Goal: Task Accomplishment & Management: Manage account settings

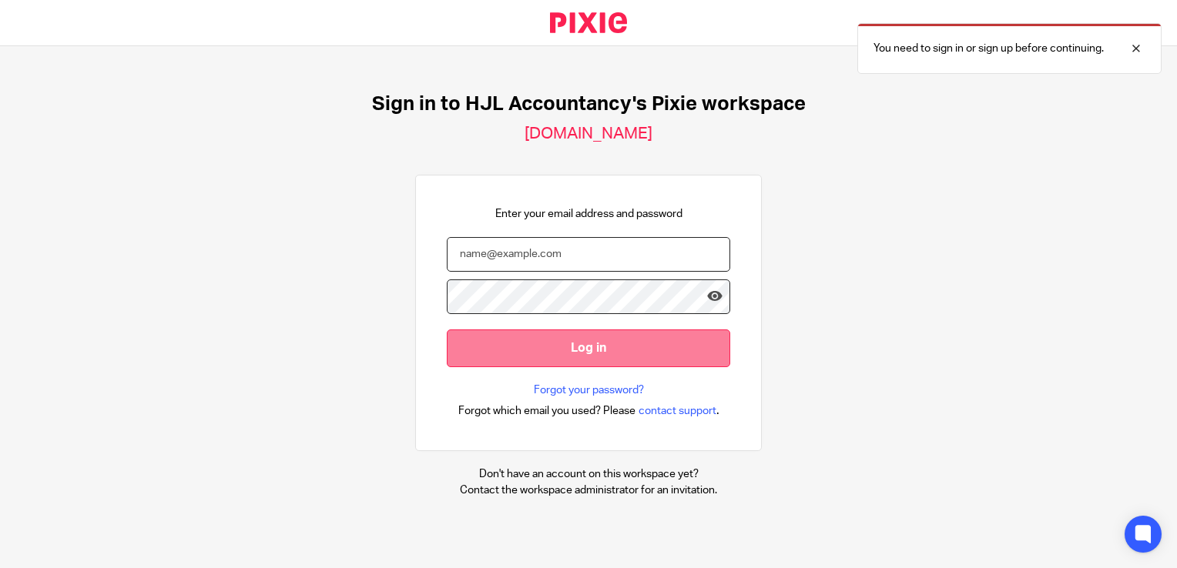
type input "syed@hjlaccountancy.com"
click at [526, 350] on input "Log in" at bounding box center [588, 349] width 283 height 38
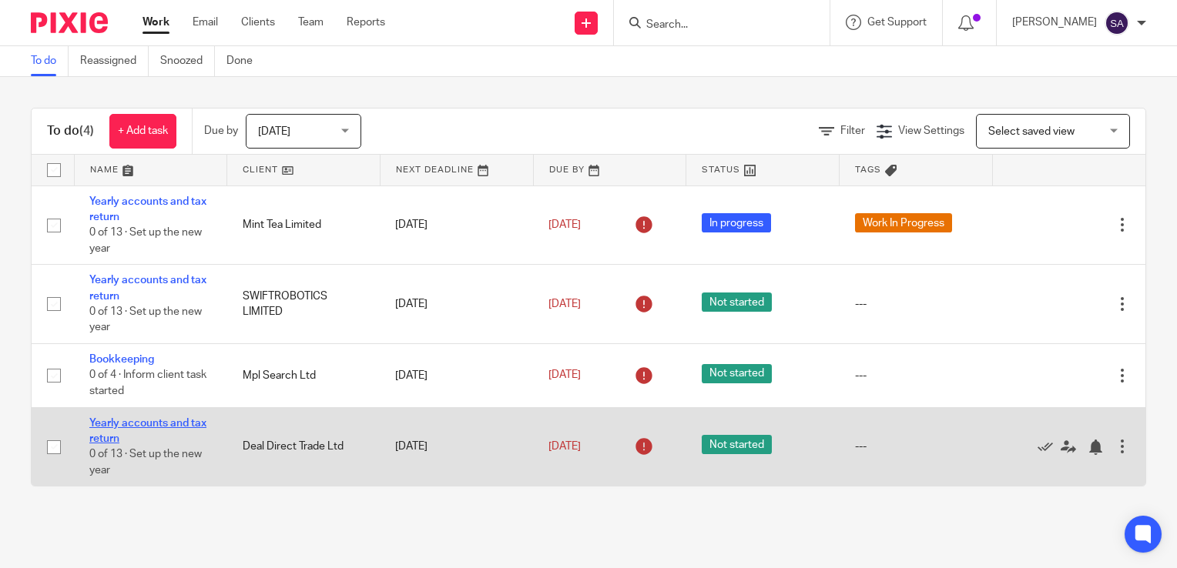
click at [141, 427] on link "Yearly accounts and tax return" at bounding box center [147, 431] width 117 height 26
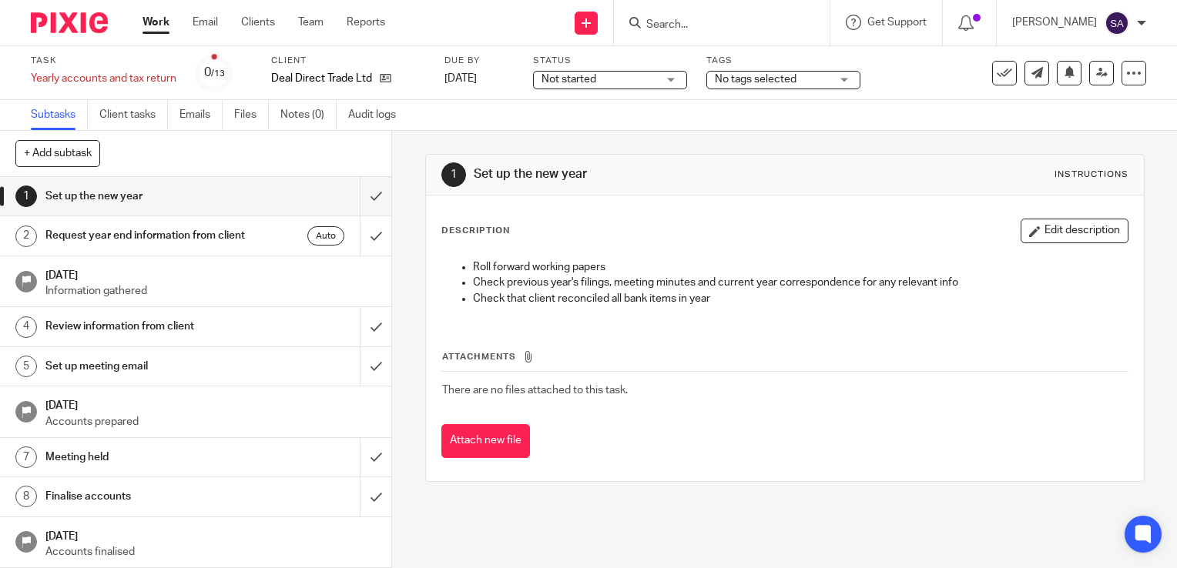
click at [764, 82] on span "No tags selected" at bounding box center [756, 79] width 82 height 11
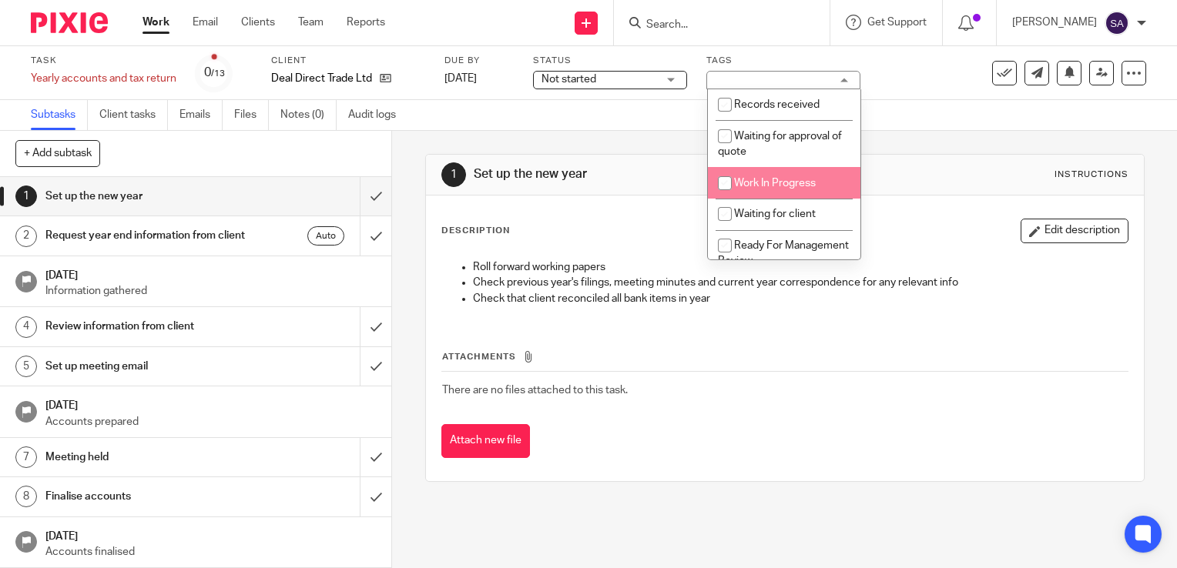
click at [745, 182] on span "Work In Progress" at bounding box center [775, 183] width 82 height 11
checkbox input "true"
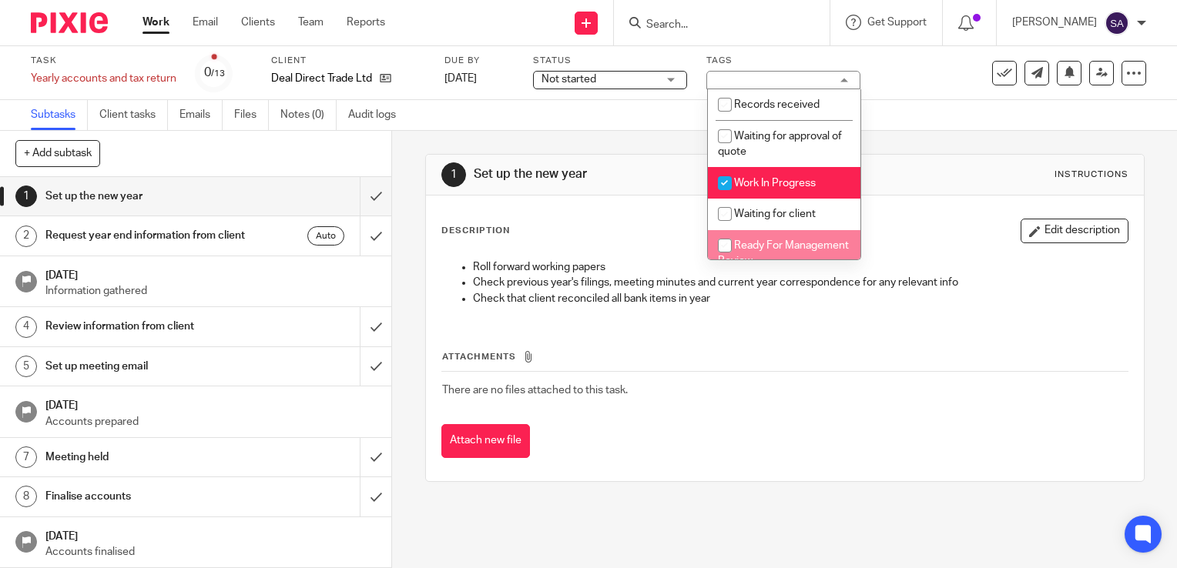
click at [778, 425] on div "Attach new file" at bounding box center [784, 441] width 687 height 35
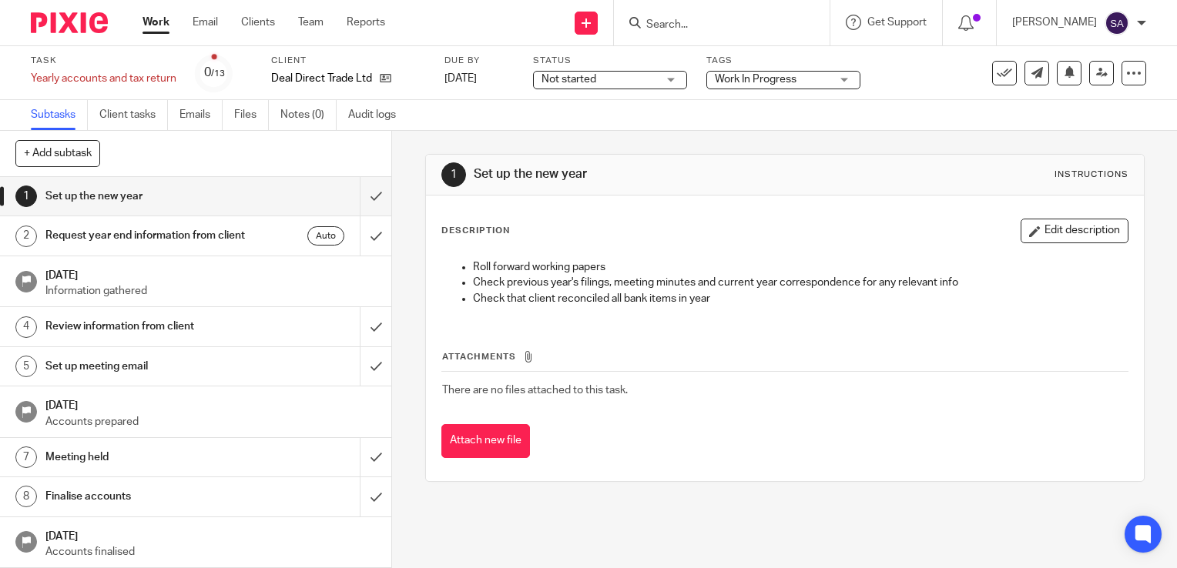
click at [611, 75] on span "Not started" at bounding box center [599, 80] width 116 height 16
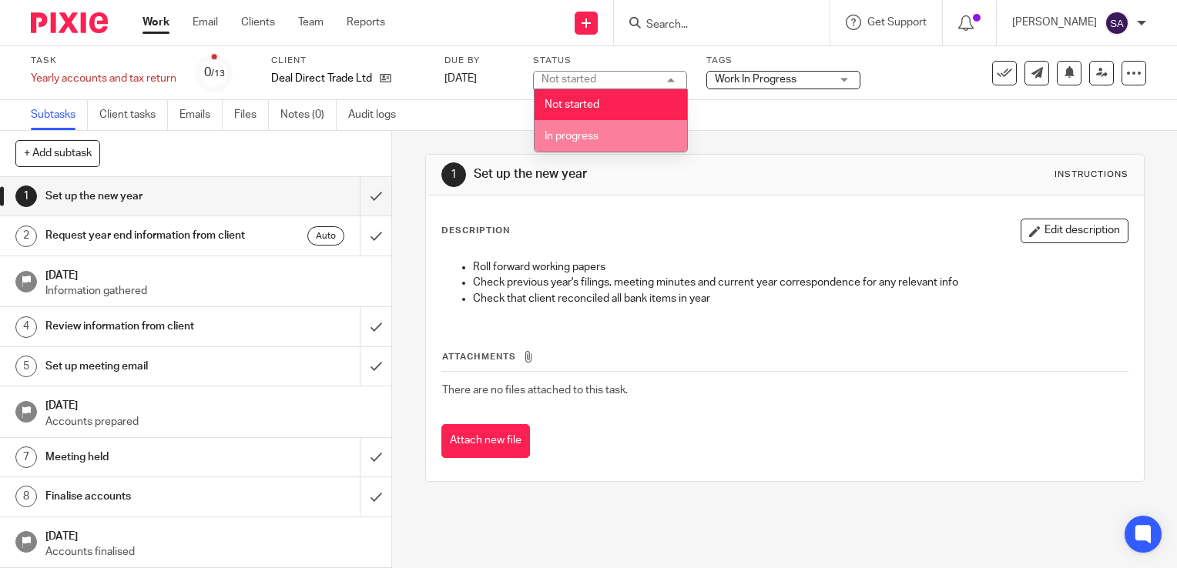
click at [572, 139] on span "In progress" at bounding box center [572, 136] width 54 height 11
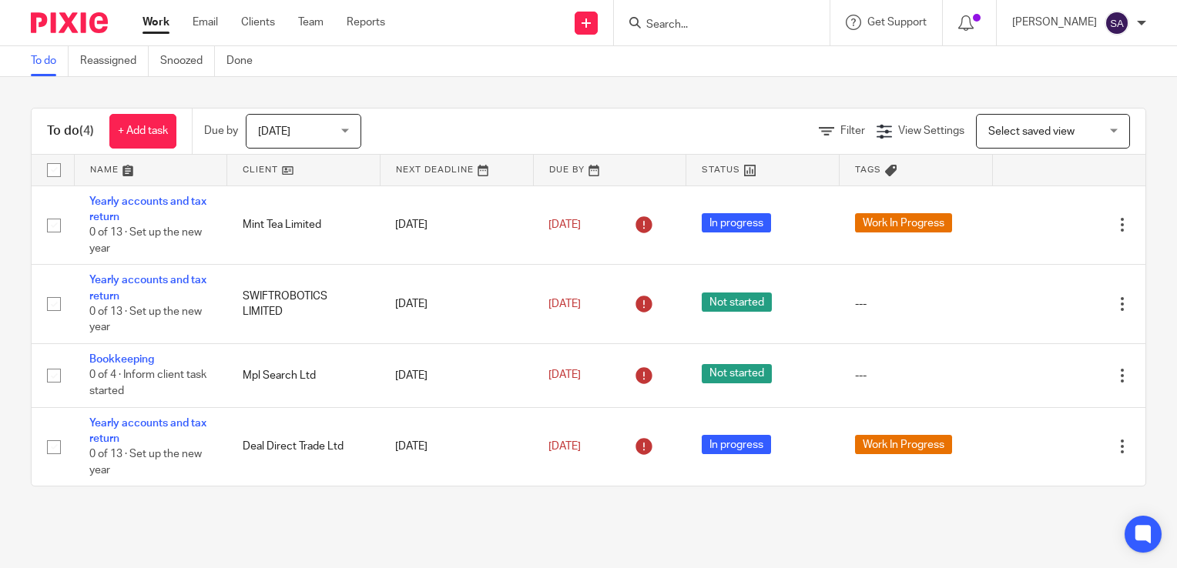
click at [349, 131] on div "Today Today" at bounding box center [304, 131] width 116 height 35
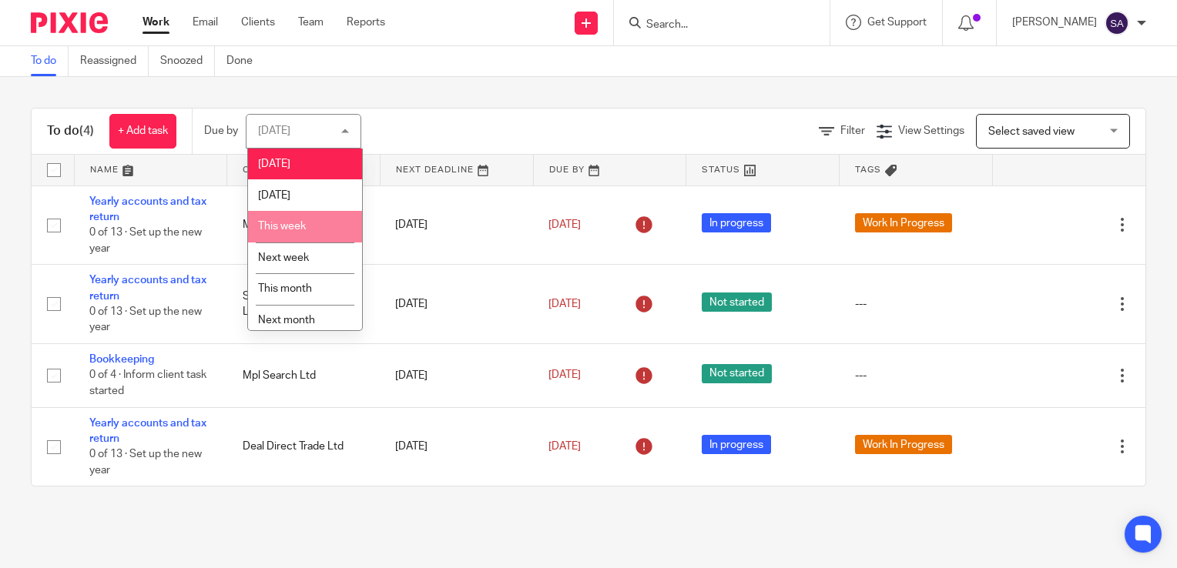
scroll to position [39, 0]
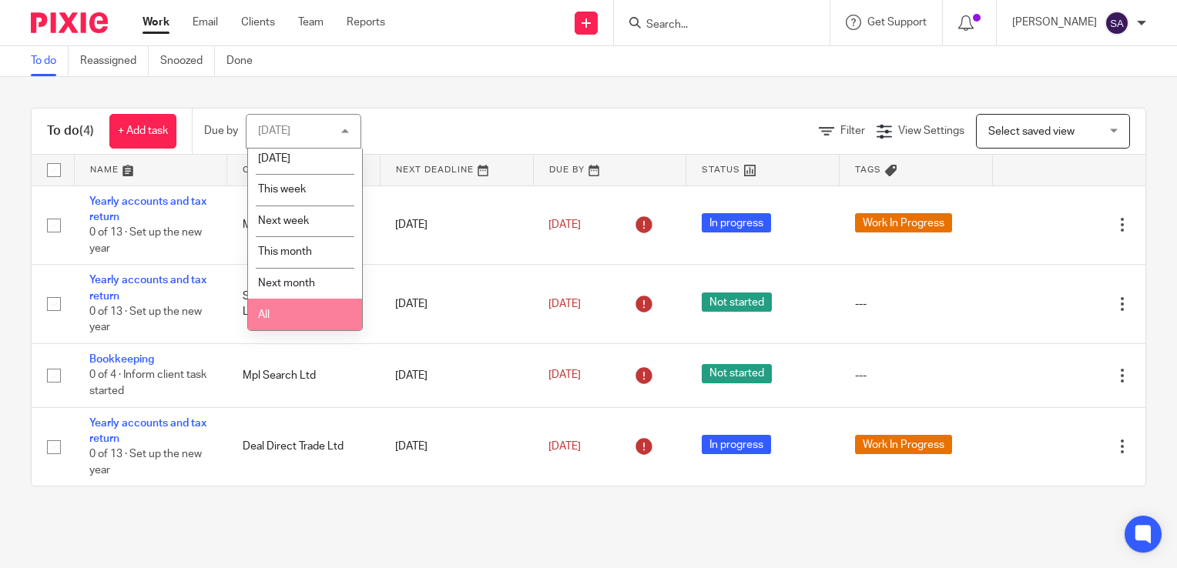
click at [291, 327] on li "All" at bounding box center [305, 315] width 114 height 32
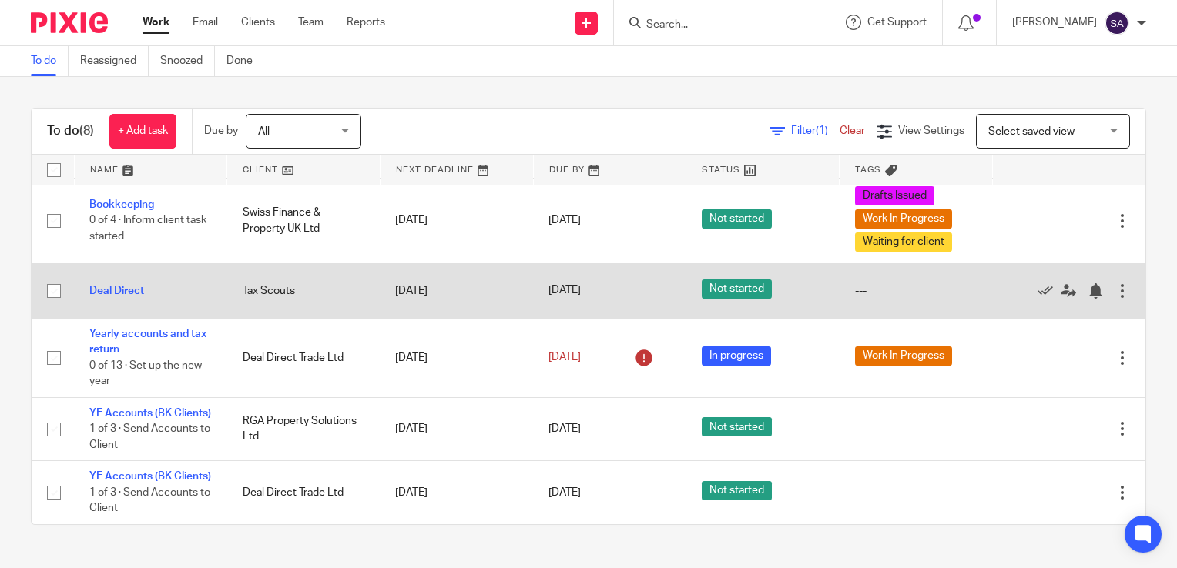
scroll to position [263, 0]
click at [130, 286] on link "Deal Direct" at bounding box center [116, 291] width 55 height 11
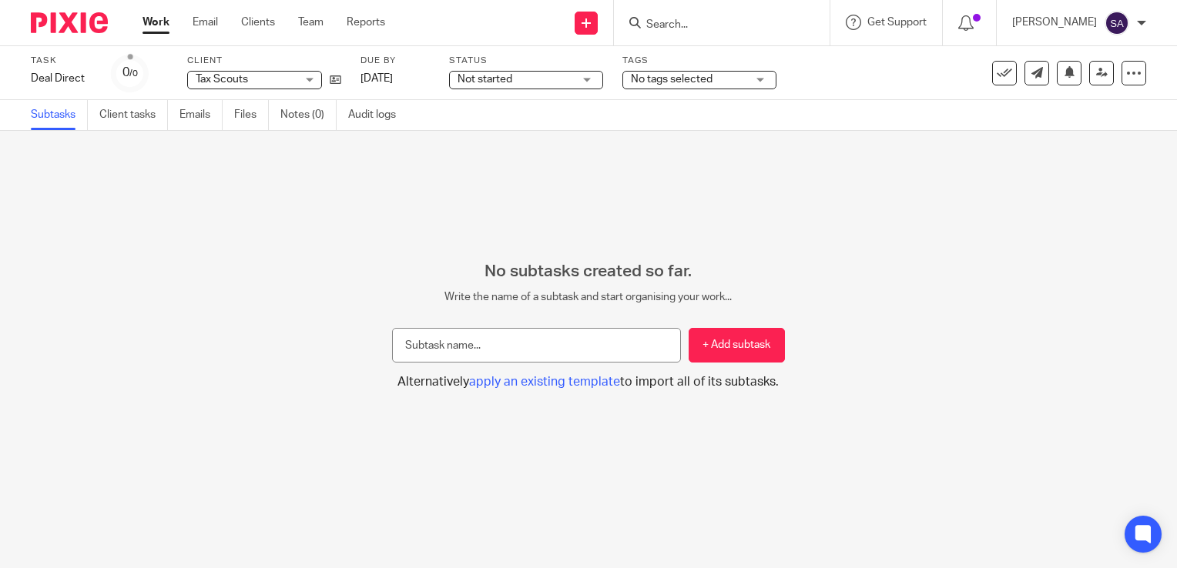
click at [691, 72] on span "No tags selected" at bounding box center [689, 80] width 116 height 16
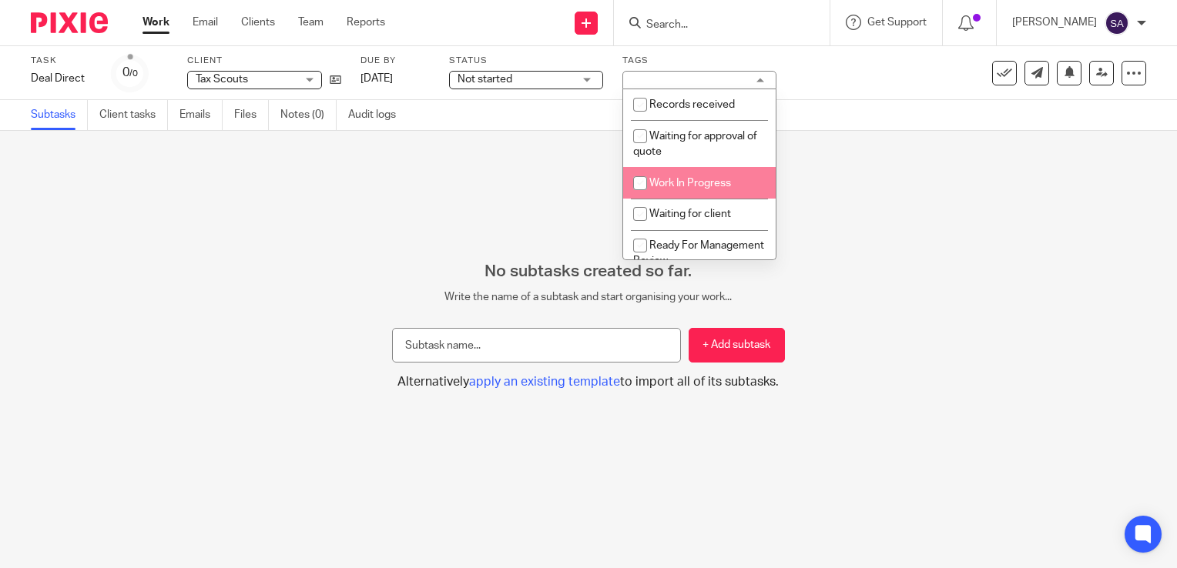
click at [640, 185] on input "checkbox" at bounding box center [639, 183] width 29 height 29
checkbox input "true"
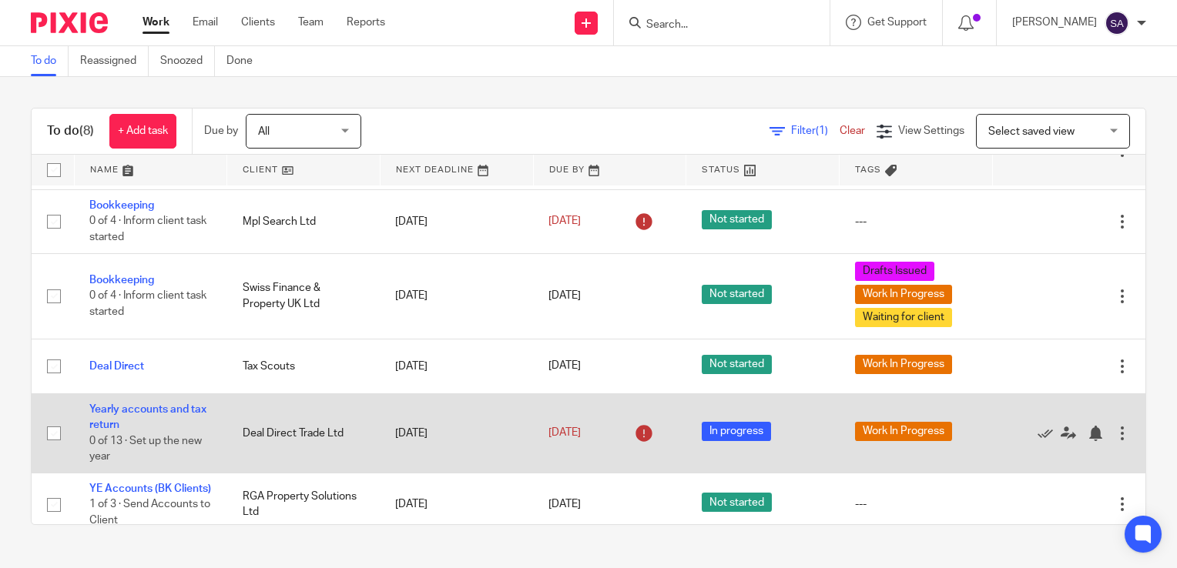
scroll to position [231, 0]
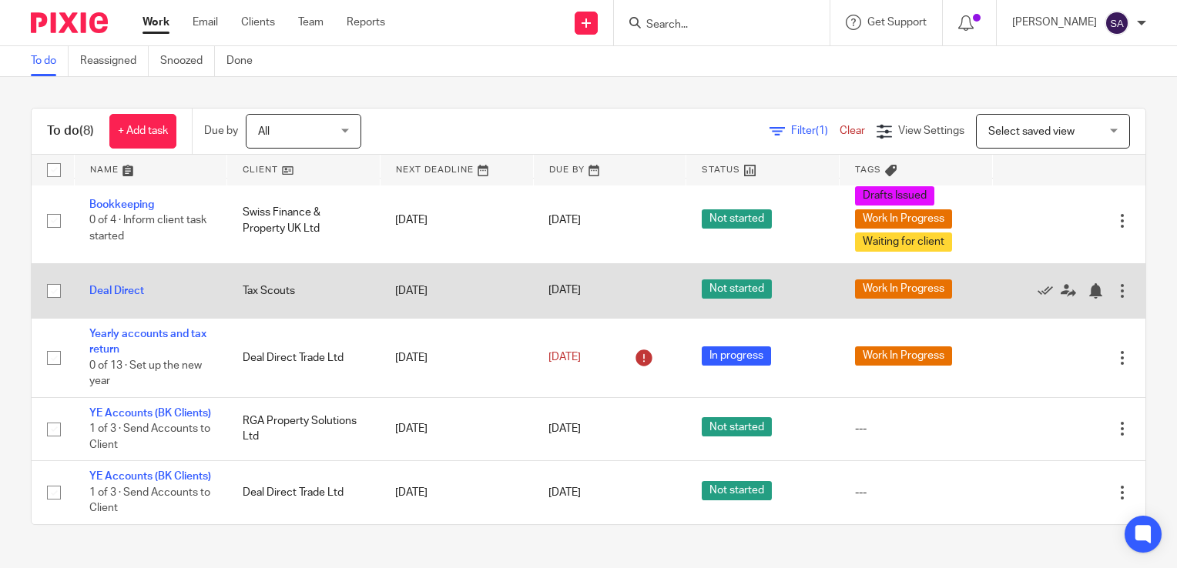
click at [1115, 288] on div at bounding box center [1122, 290] width 15 height 15
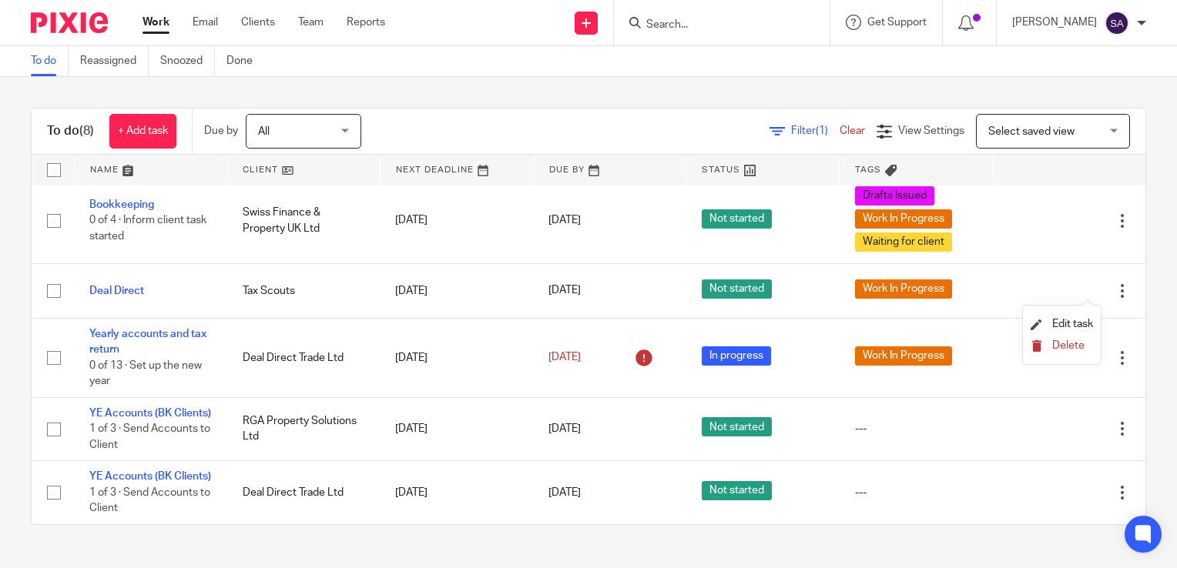
click at [1057, 344] on span "Delete" at bounding box center [1068, 345] width 32 height 11
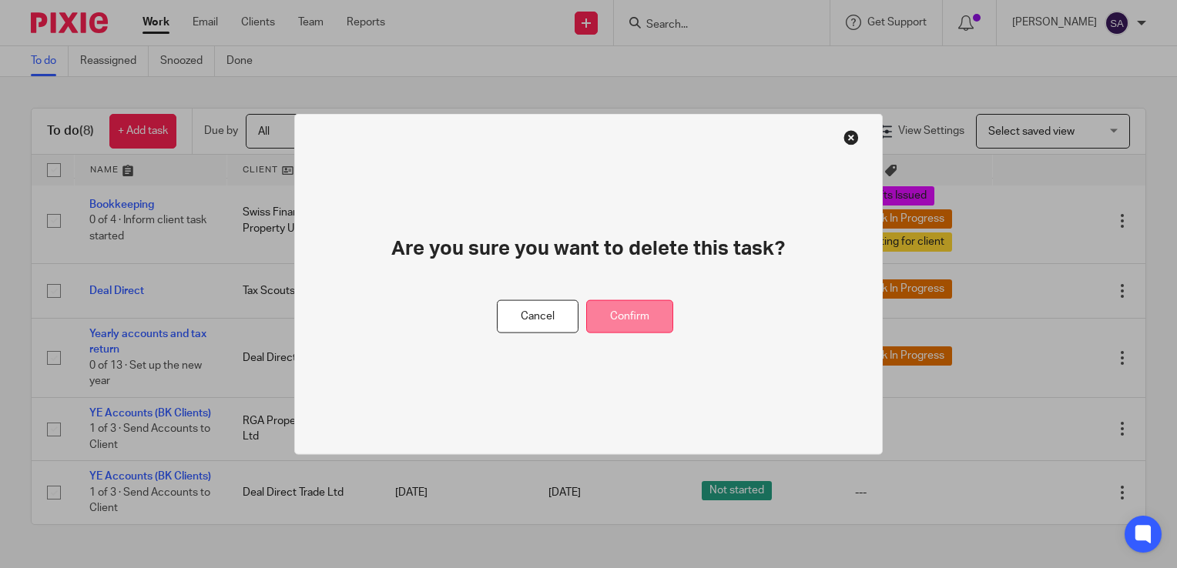
click at [634, 320] on button "Confirm" at bounding box center [629, 316] width 87 height 33
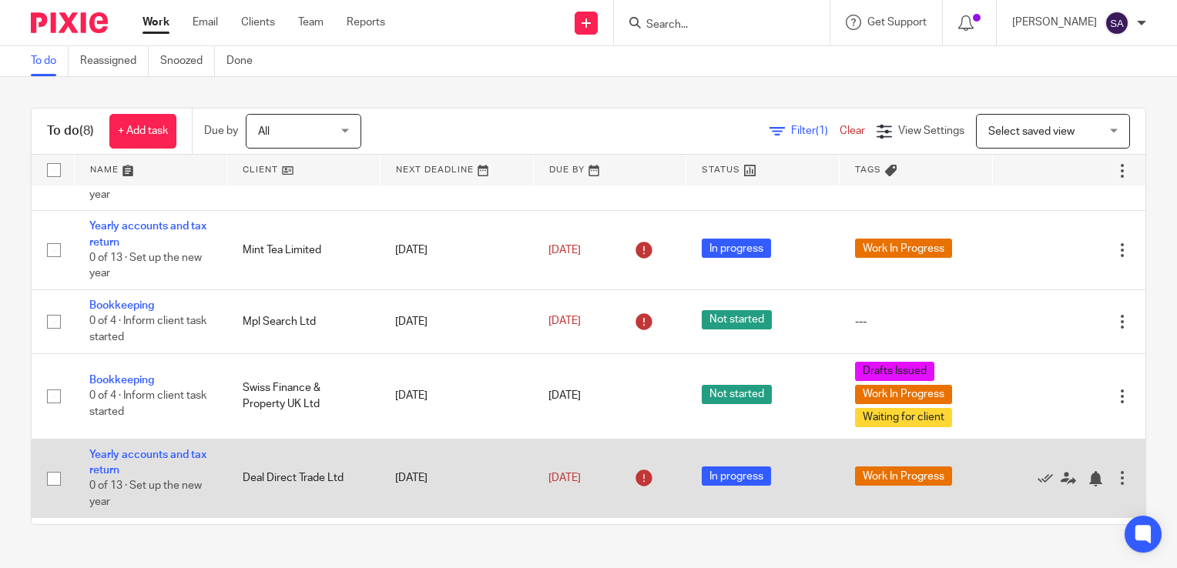
scroll to position [0, 0]
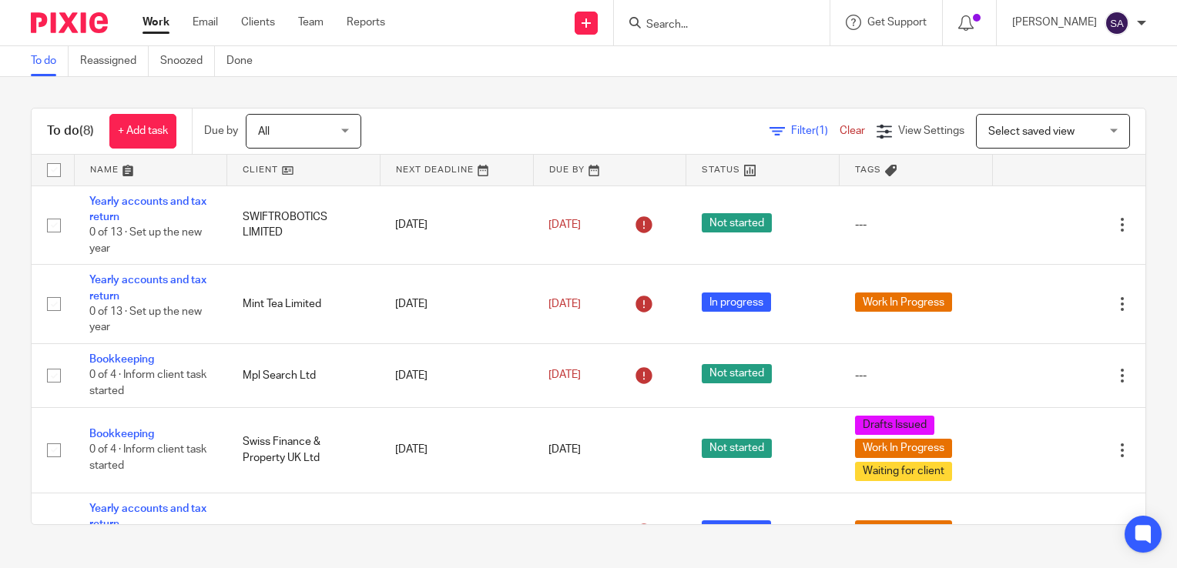
click at [352, 132] on div "All All" at bounding box center [304, 131] width 116 height 35
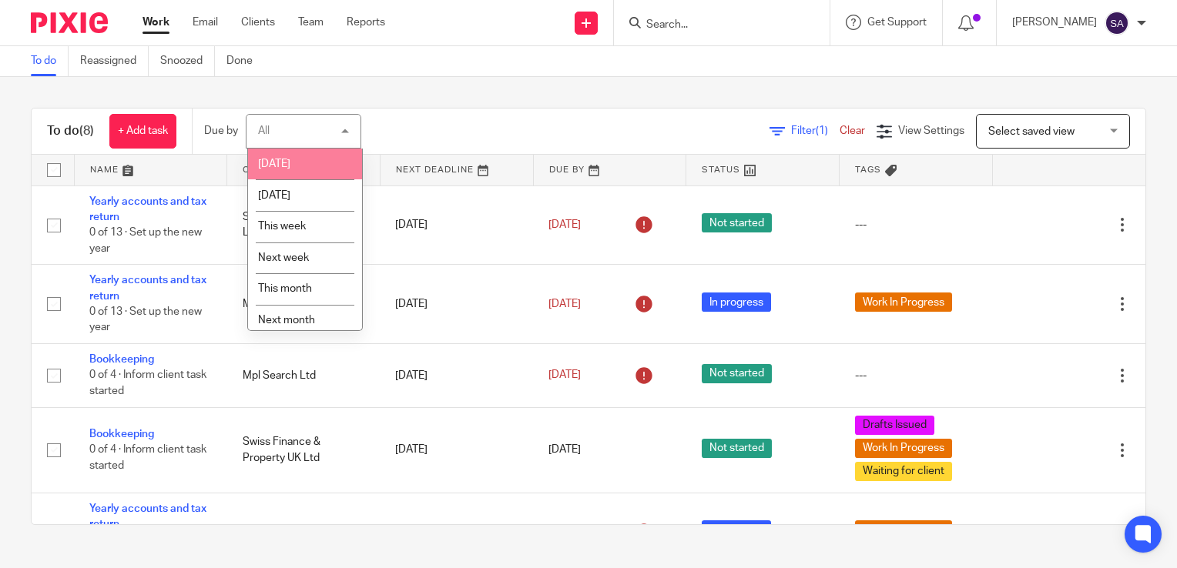
click at [307, 165] on li "Today" at bounding box center [305, 165] width 114 height 32
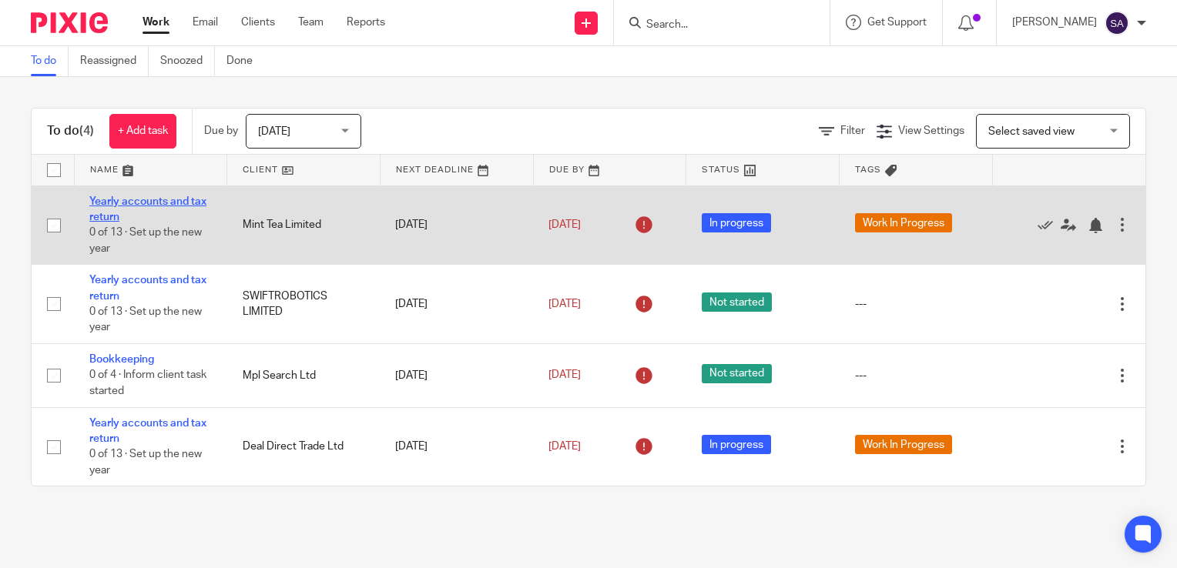
click at [127, 196] on link "Yearly accounts and tax return" at bounding box center [147, 209] width 117 height 26
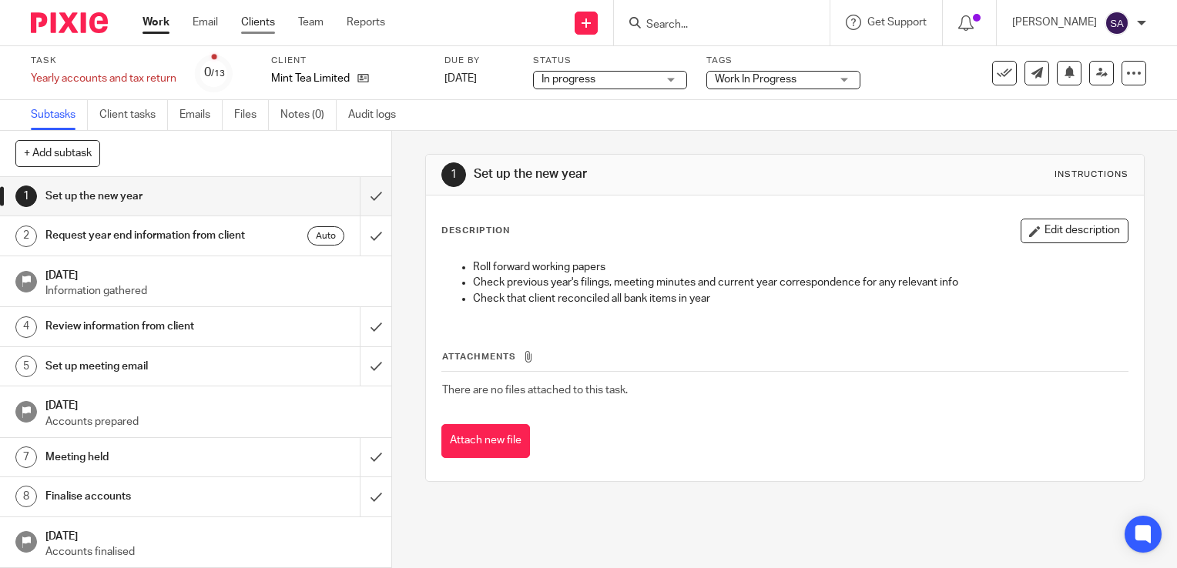
click at [256, 25] on link "Clients" at bounding box center [258, 22] width 34 height 15
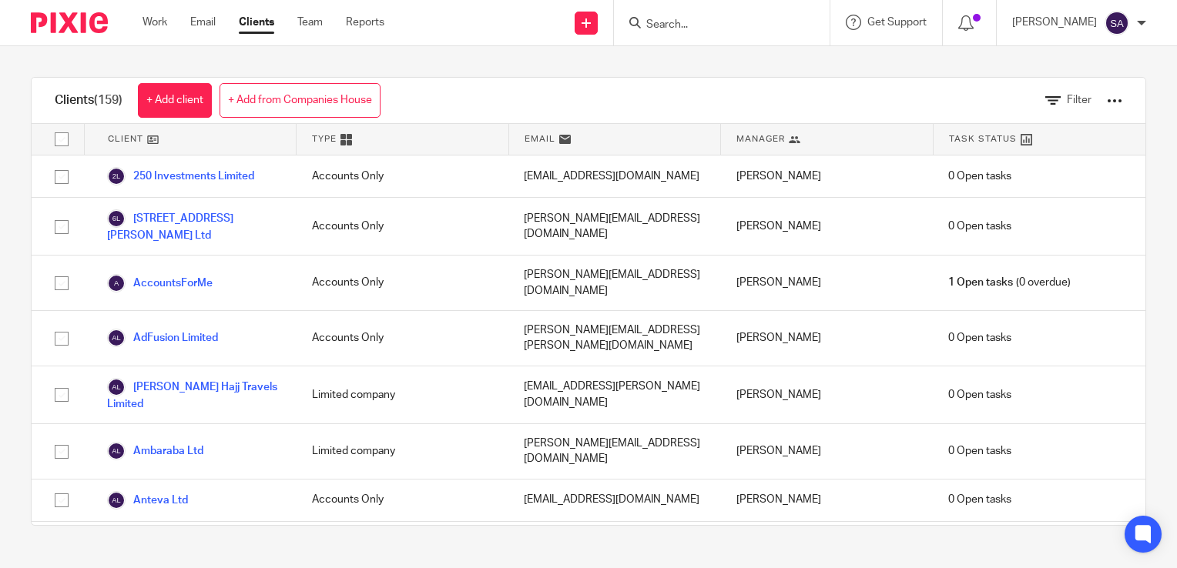
click at [641, 20] on icon at bounding box center [635, 23] width 12 height 12
click at [733, 21] on input "Search" at bounding box center [714, 25] width 139 height 14
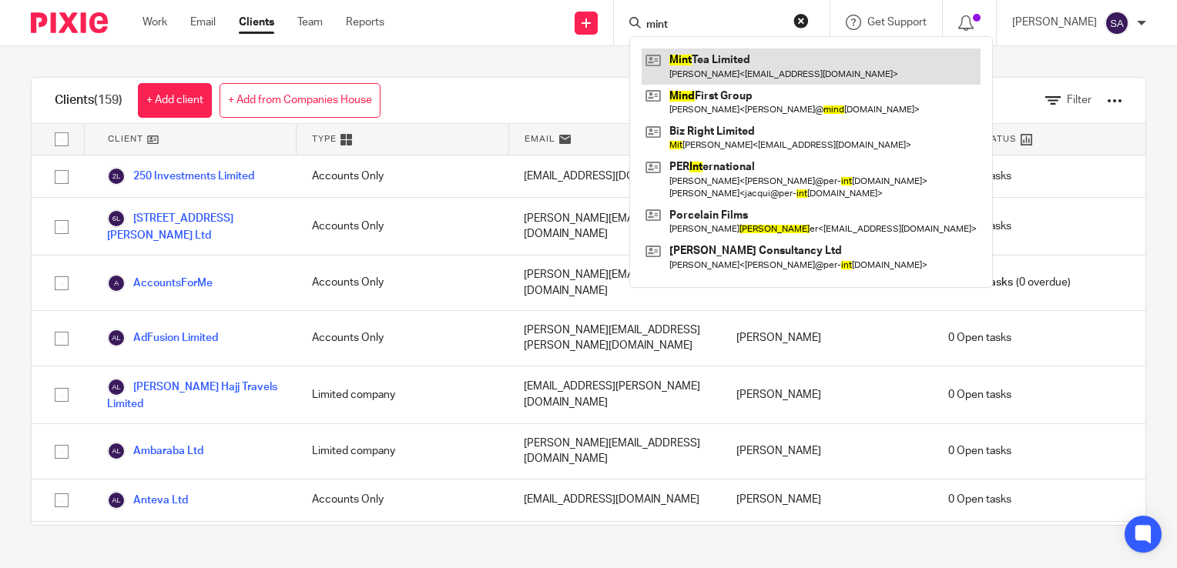
type input "mint"
click at [726, 53] on link at bounding box center [811, 66] width 339 height 35
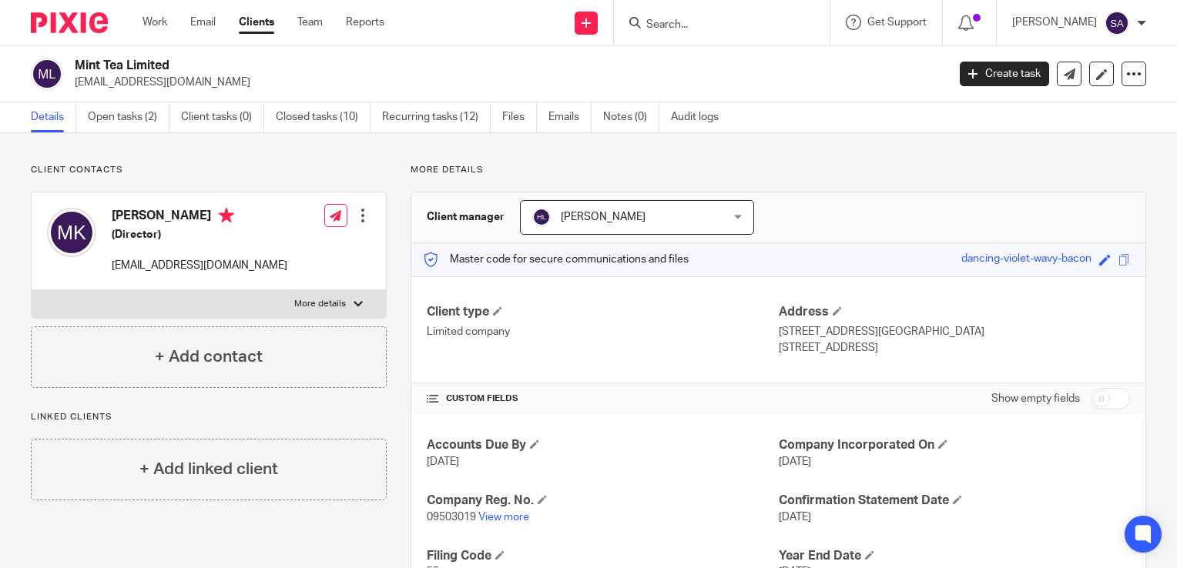
click at [114, 265] on p "[EMAIL_ADDRESS][DOMAIN_NAME]" at bounding box center [200, 265] width 176 height 15
drag, startPoint x: 240, startPoint y: 266, endPoint x: 114, endPoint y: 263, distance: 125.6
click at [114, 263] on div "[PERSON_NAME] (Director) [EMAIL_ADDRESS][DOMAIN_NAME] Edit contact Create clien…" at bounding box center [209, 242] width 354 height 98
copy p "[EMAIL_ADDRESS][DOMAIN_NAME]"
